Goal: Task Accomplishment & Management: Manage account settings

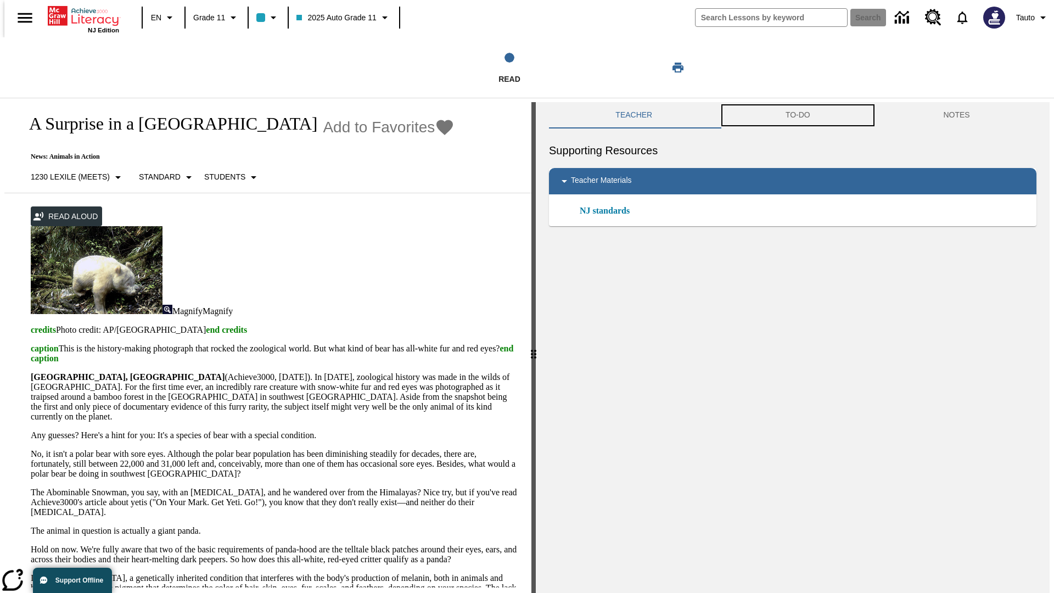
click at [797, 115] on button "TO-DO" at bounding box center [798, 115] width 158 height 26
